Goal: Check status: Check status

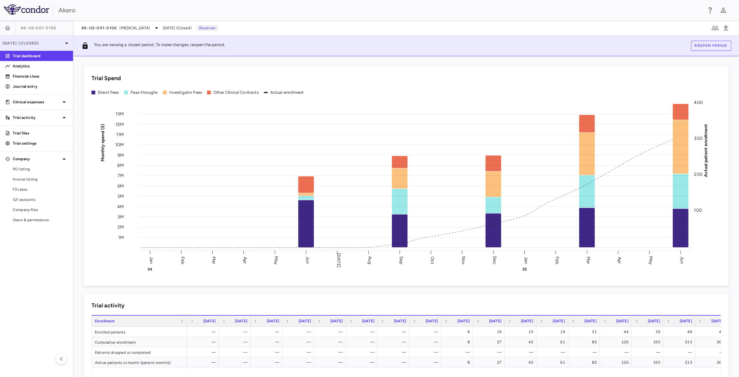
click at [62, 44] on p "[DATE] (Closed)" at bounding box center [33, 43] width 60 height 6
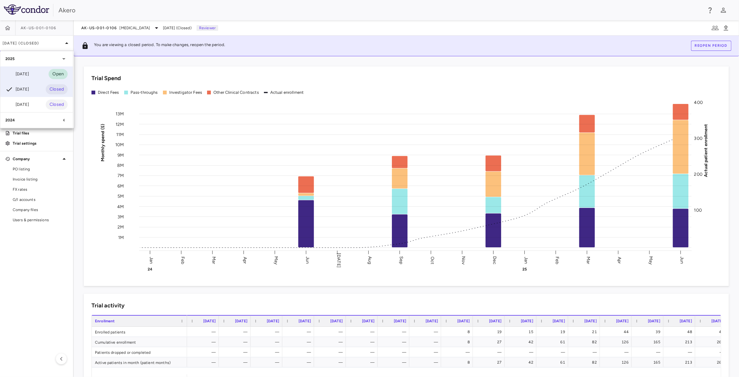
click at [29, 76] on div "[DATE]" at bounding box center [17, 74] width 24 height 8
